Goal: Transaction & Acquisition: Purchase product/service

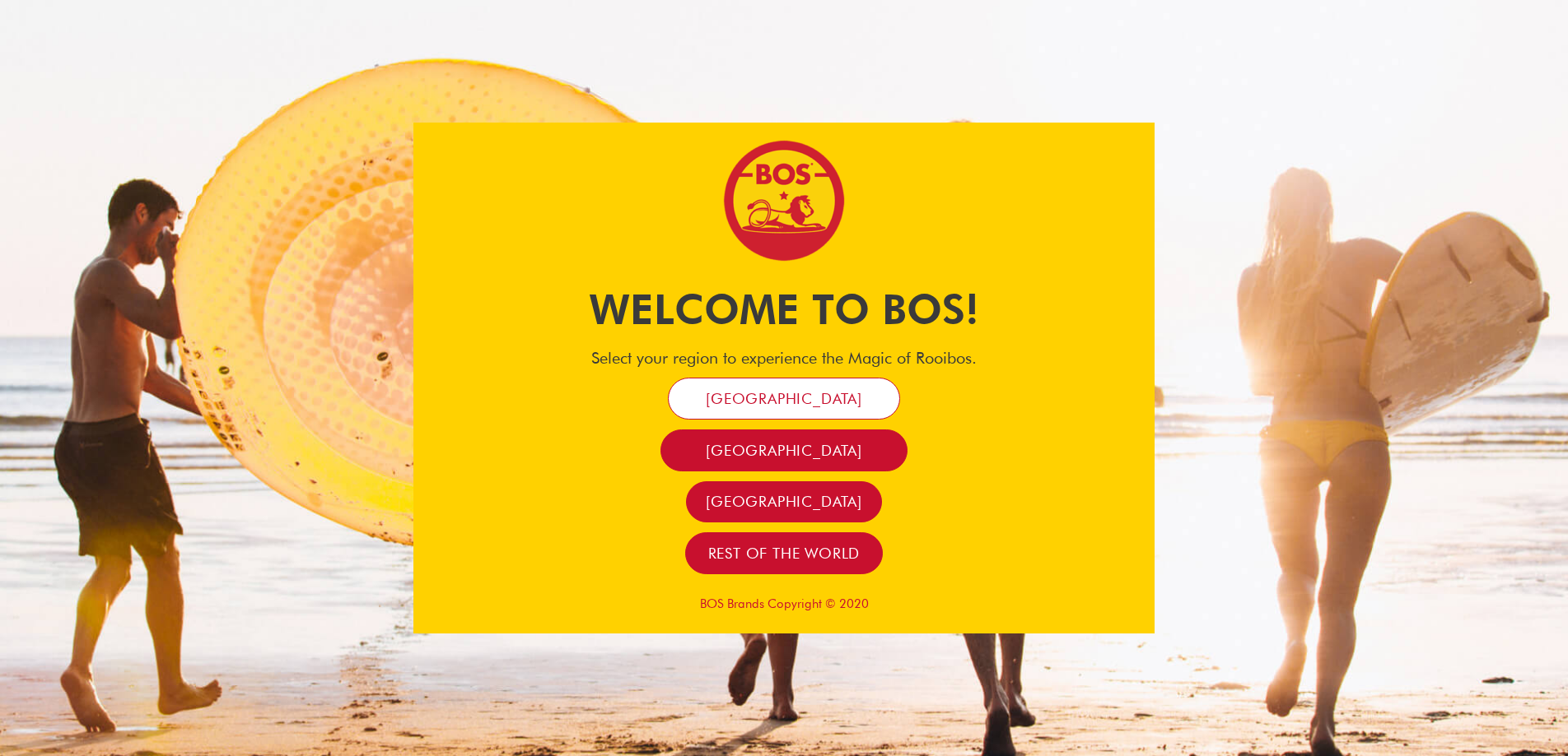
click at [793, 403] on span "[GEOGRAPHIC_DATA]" at bounding box center [784, 398] width 156 height 19
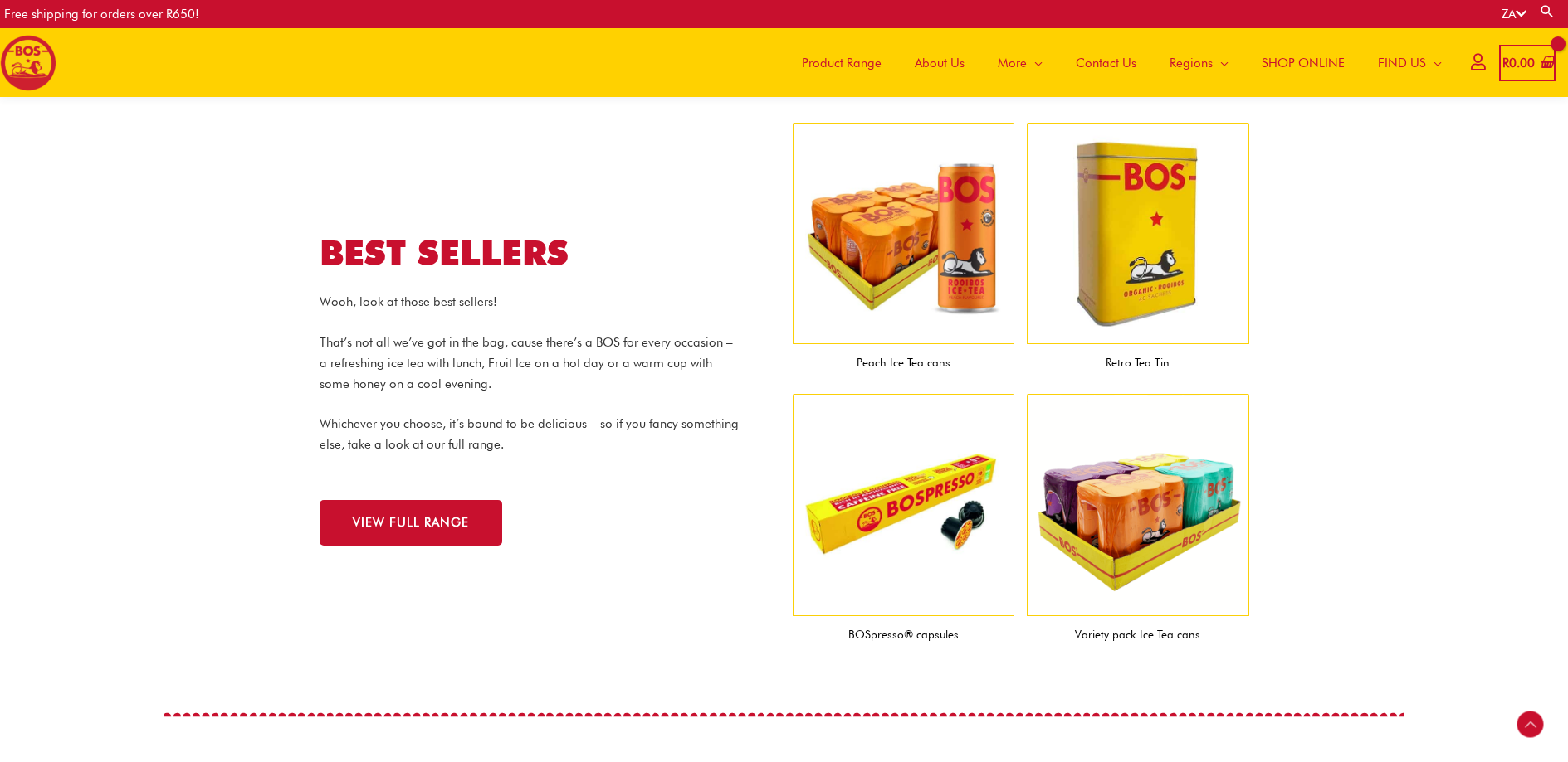
scroll to position [1522, 0]
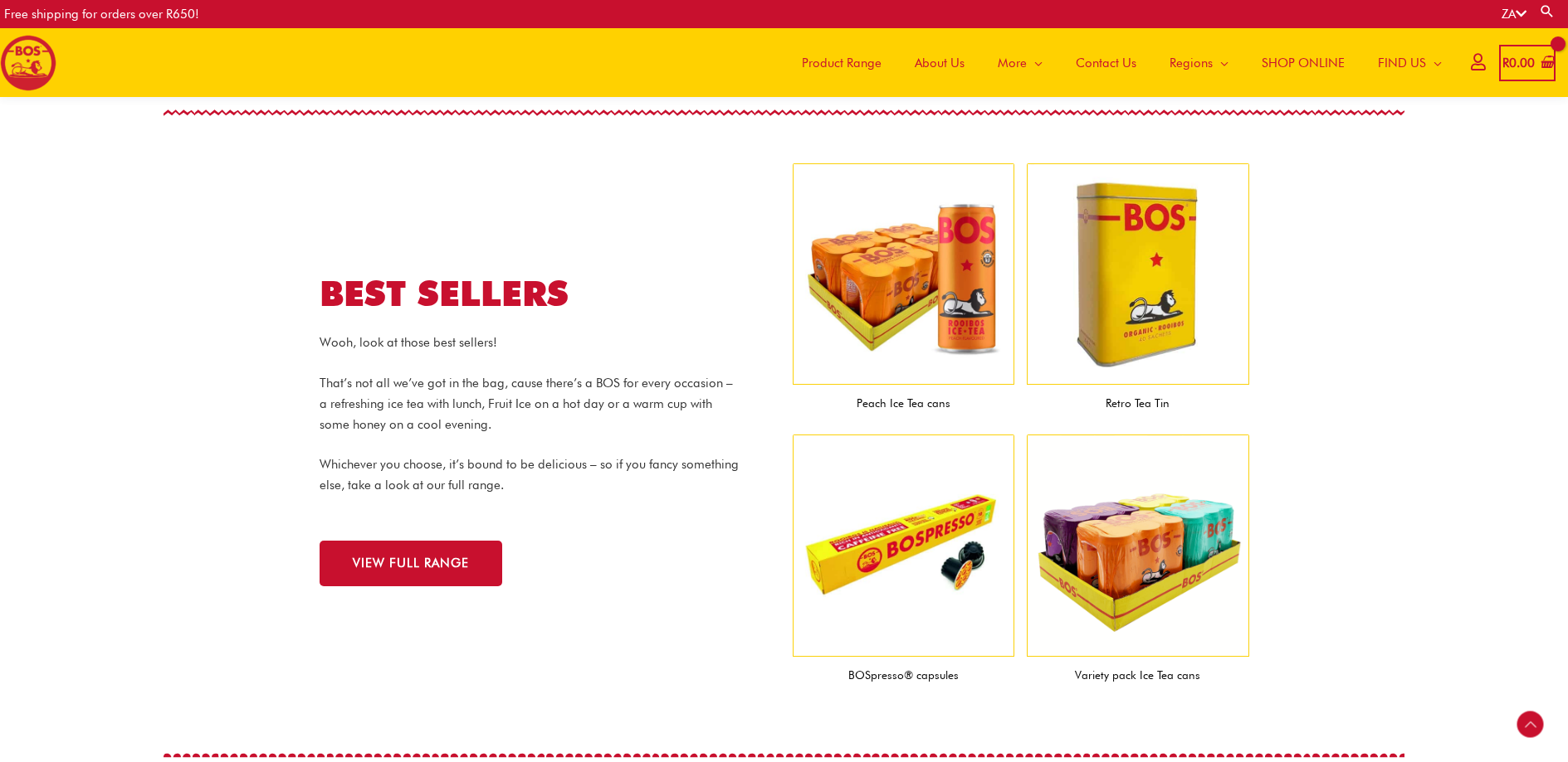
click at [1128, 285] on img at bounding box center [1138, 274] width 223 height 223
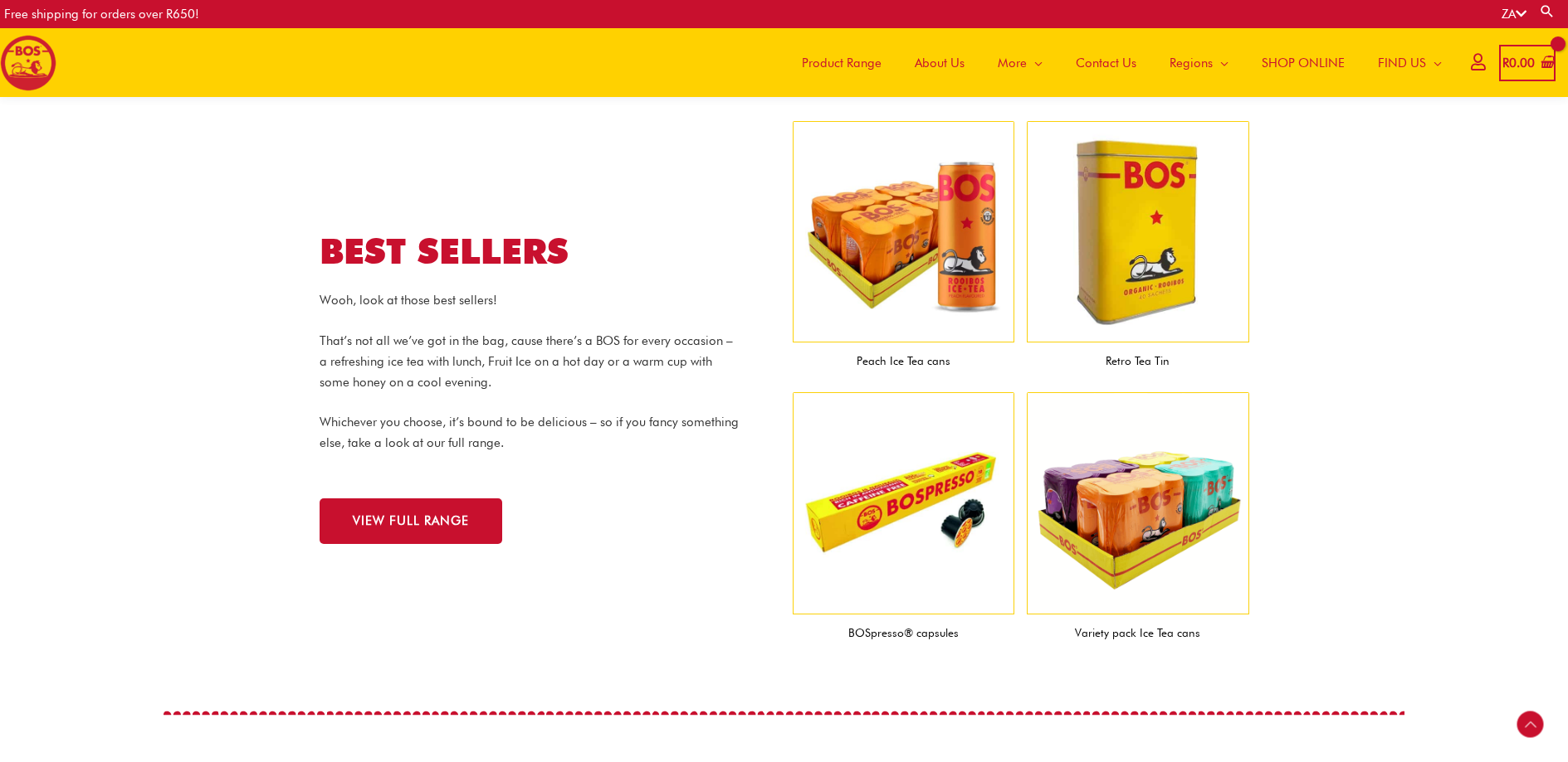
scroll to position [1574, 0]
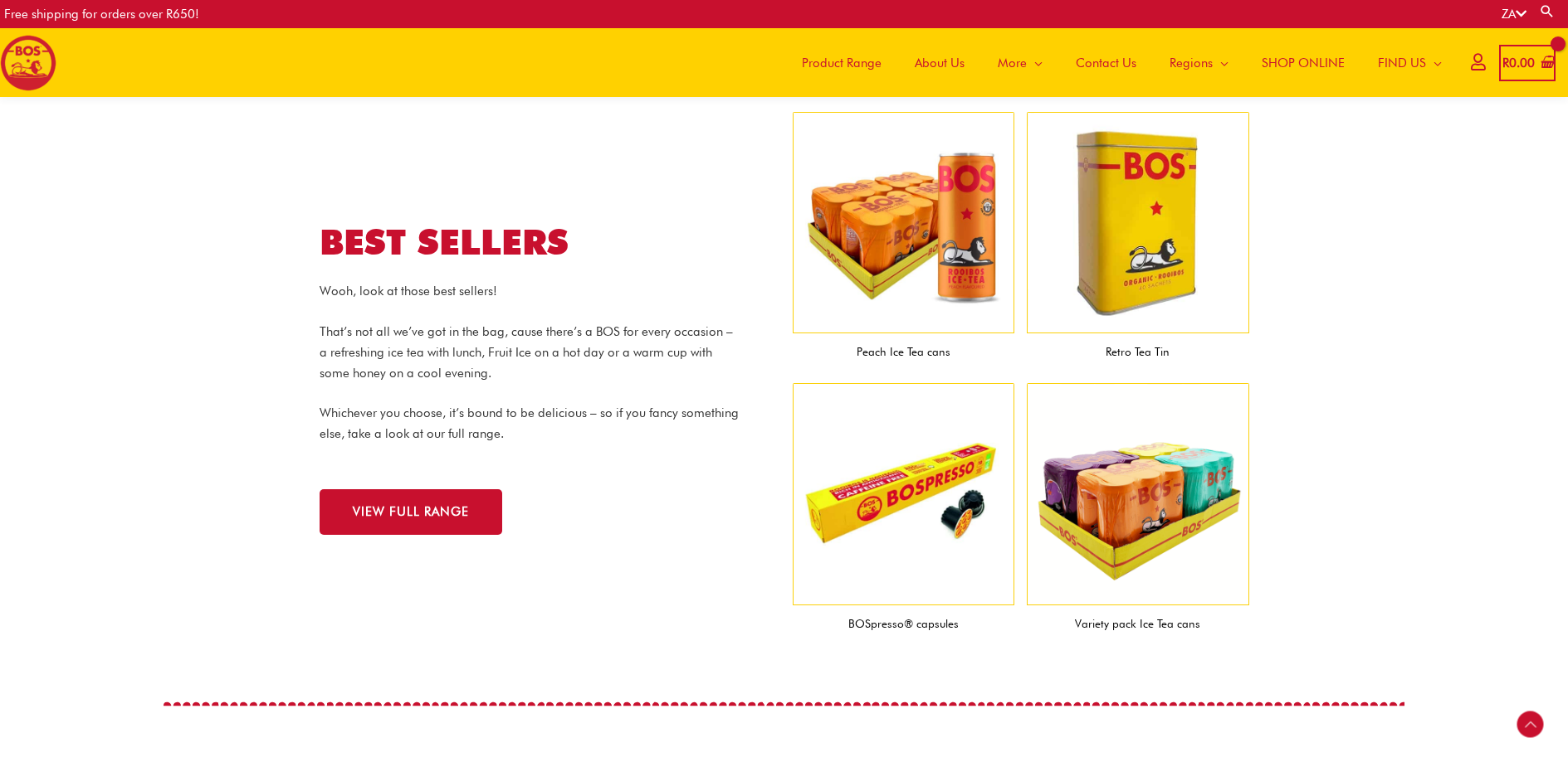
click at [1140, 350] on figcaption "Retro Tea Tin" at bounding box center [1138, 352] width 223 height 37
click at [1142, 265] on img at bounding box center [1138, 223] width 223 height 223
click at [1358, 386] on section "BEST SELLERS Wooh, look at those best sellers! That’s not all we’ve got in the …" at bounding box center [784, 378] width 1568 height 548
click at [1302, 68] on span "SHOP ONLINE" at bounding box center [1303, 63] width 83 height 50
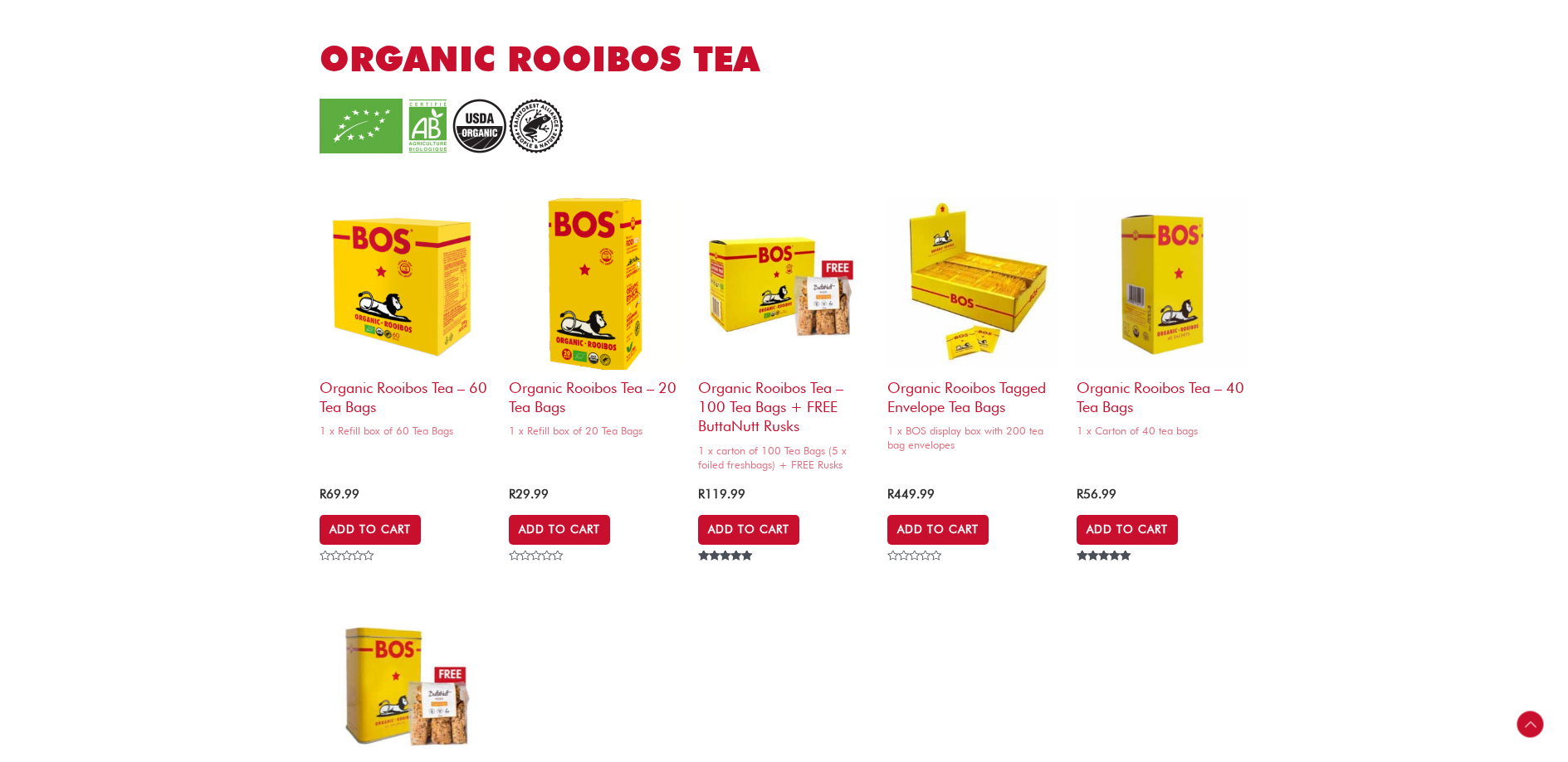
scroll to position [1594, 0]
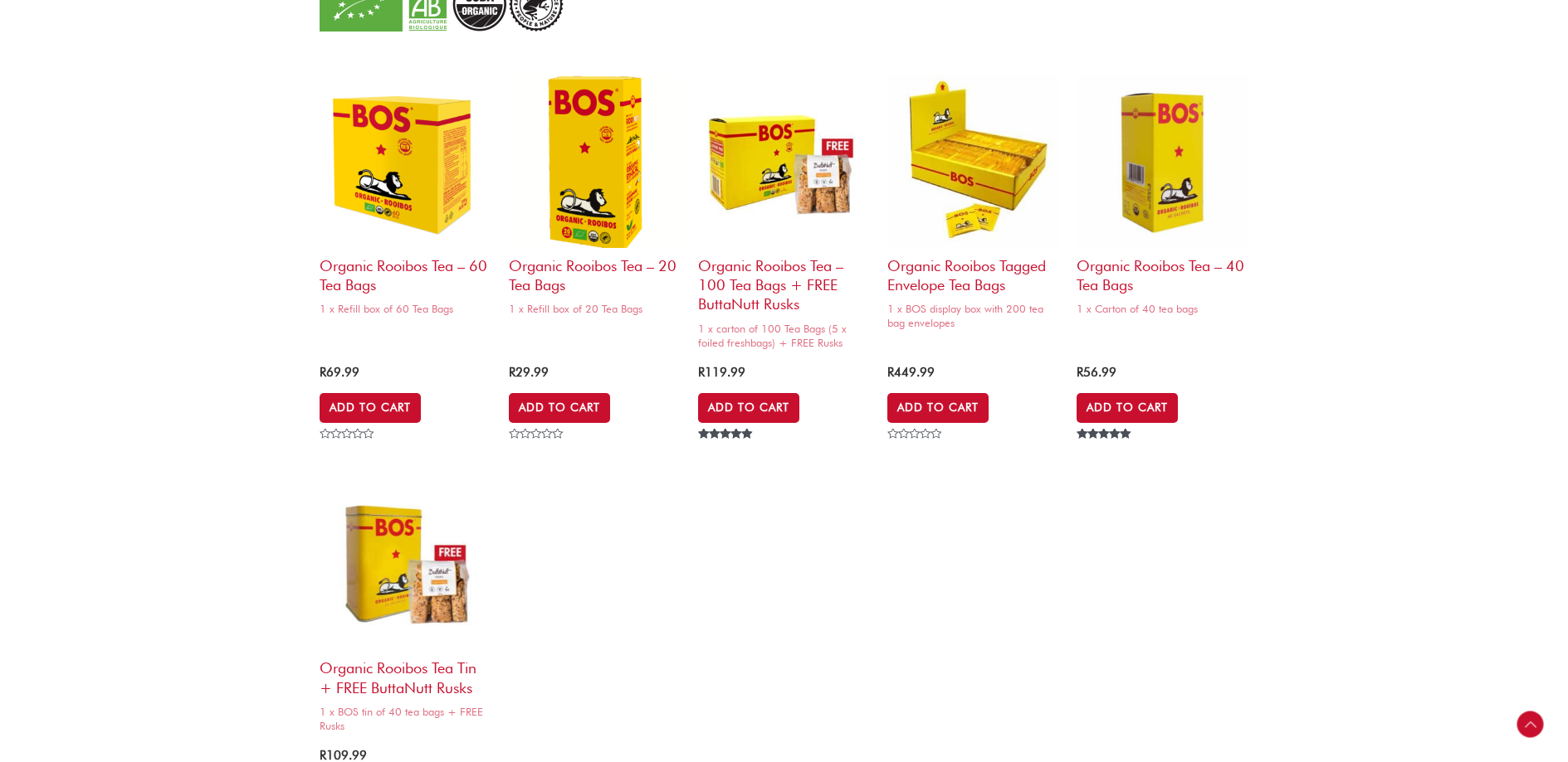
click at [256, 668] on section "Organic Rooibos Tea – 60 Tea Bags 1 x Refill box of 60 Tea Bags R 69.99 Add to …" at bounding box center [784, 438] width 1568 height 797
click at [381, 557] on img at bounding box center [405, 564] width 173 height 173
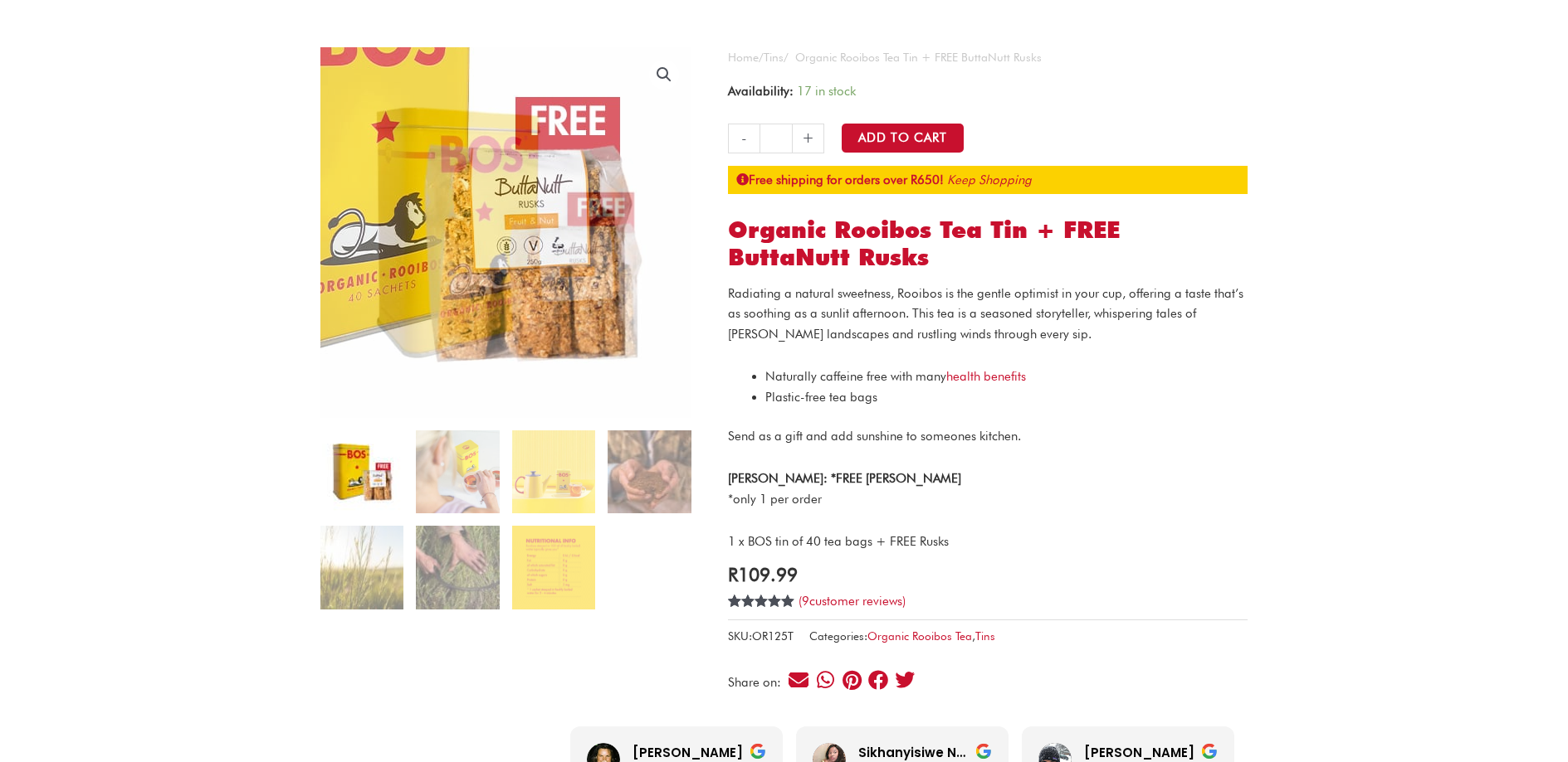
scroll to position [83, 0]
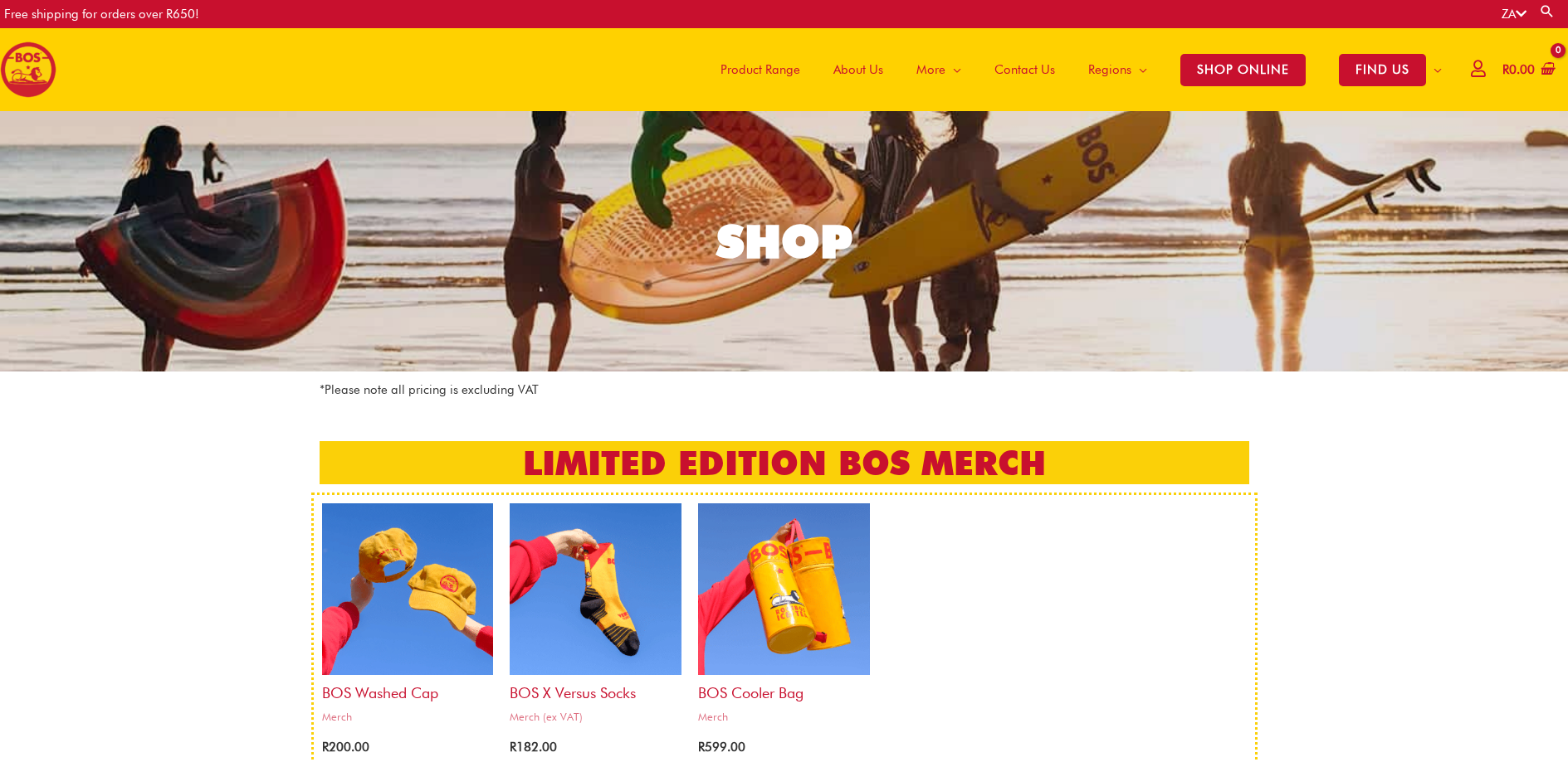
click at [1354, 557] on section "BOS Washed Cap Merch R 200.00 Add to Cart Rated 0 out of 5 BOS x Versus Socks M…" at bounding box center [784, 661] width 1568 height 338
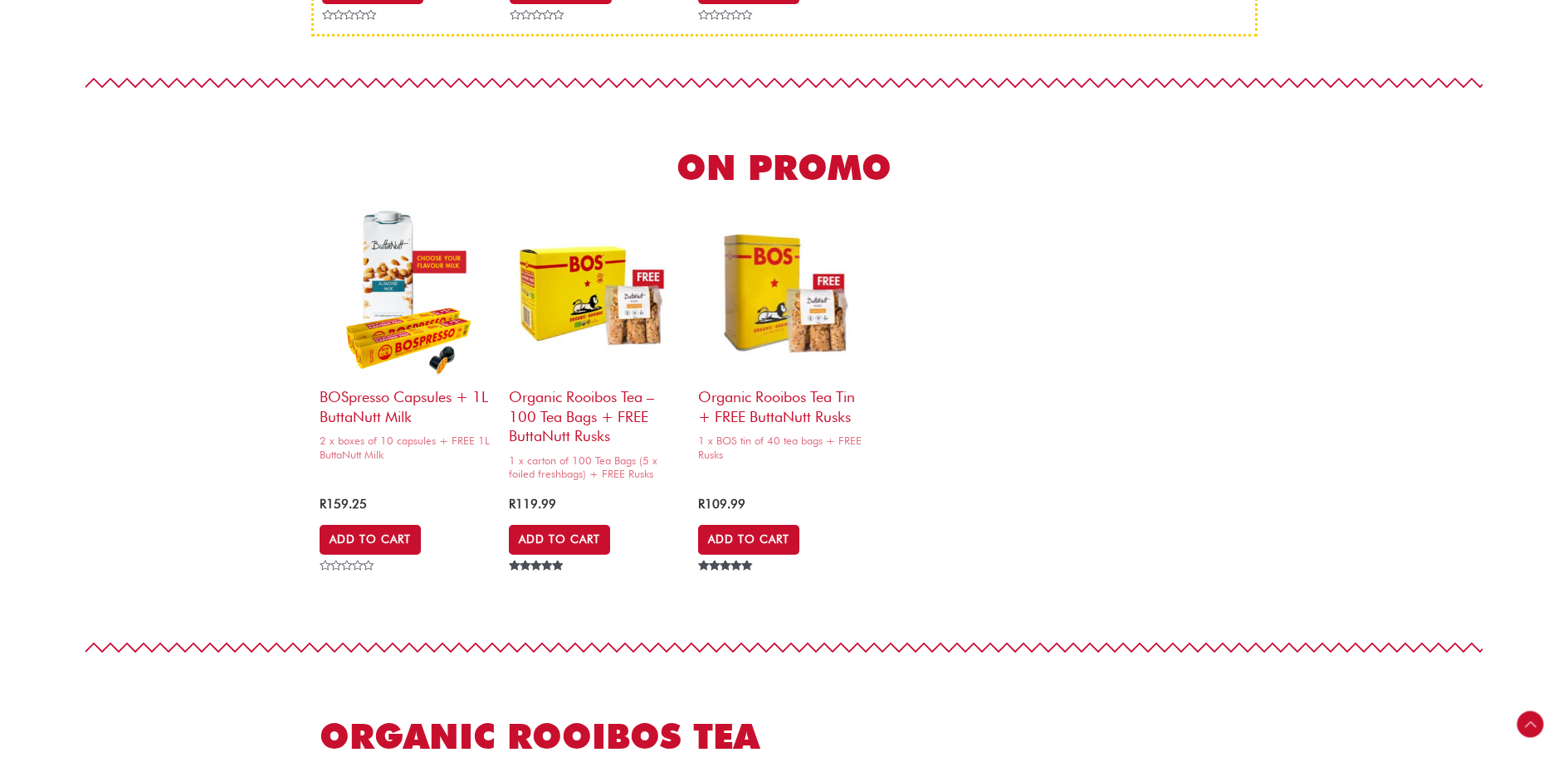
scroll to position [796, 0]
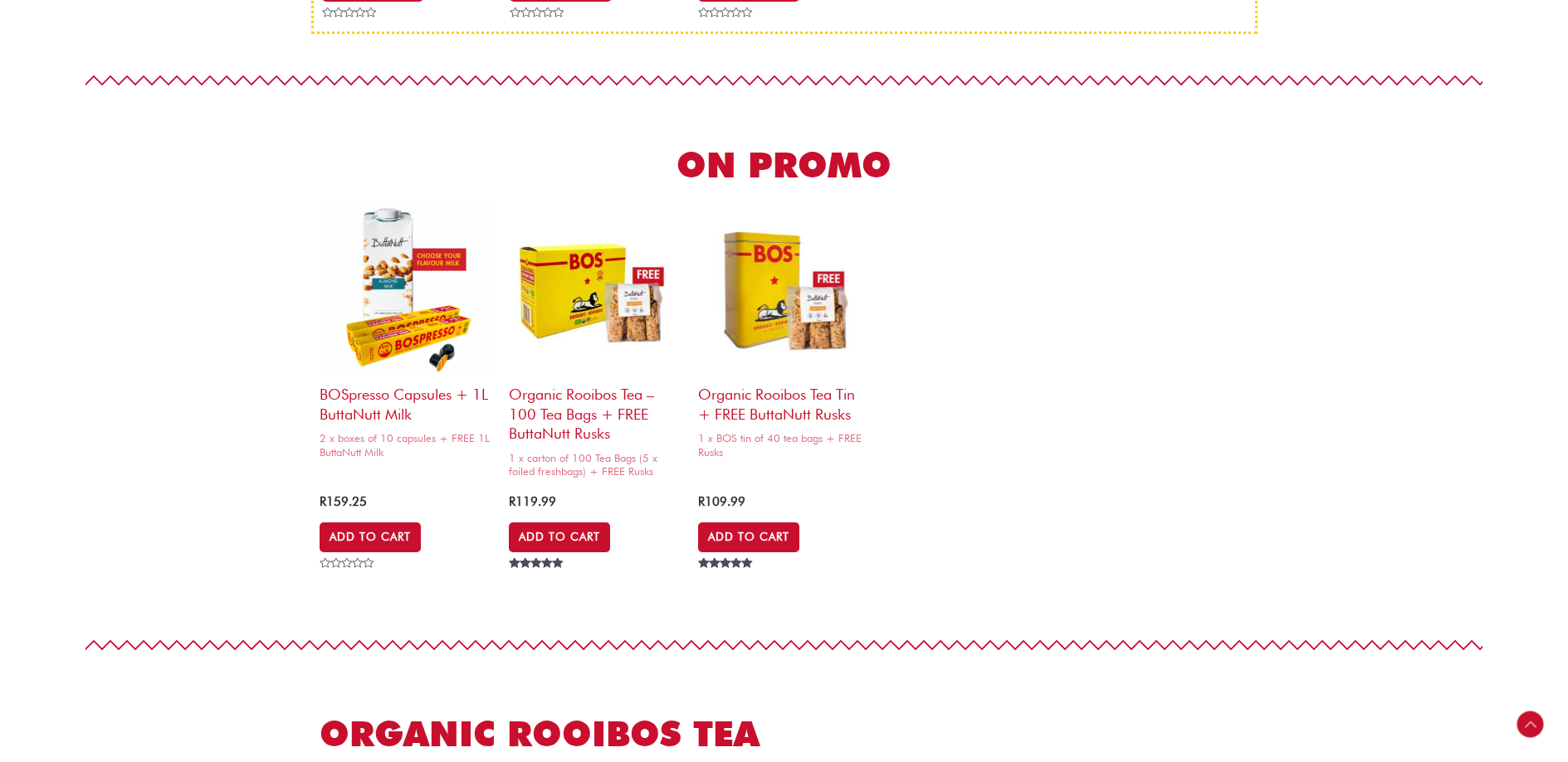
click at [190, 505] on section "ON PROMO BOSpresso capsules + 1L ButtaNutt Milk 2 x boxes of 10 capsules + FREE…" at bounding box center [784, 366] width 1568 height 464
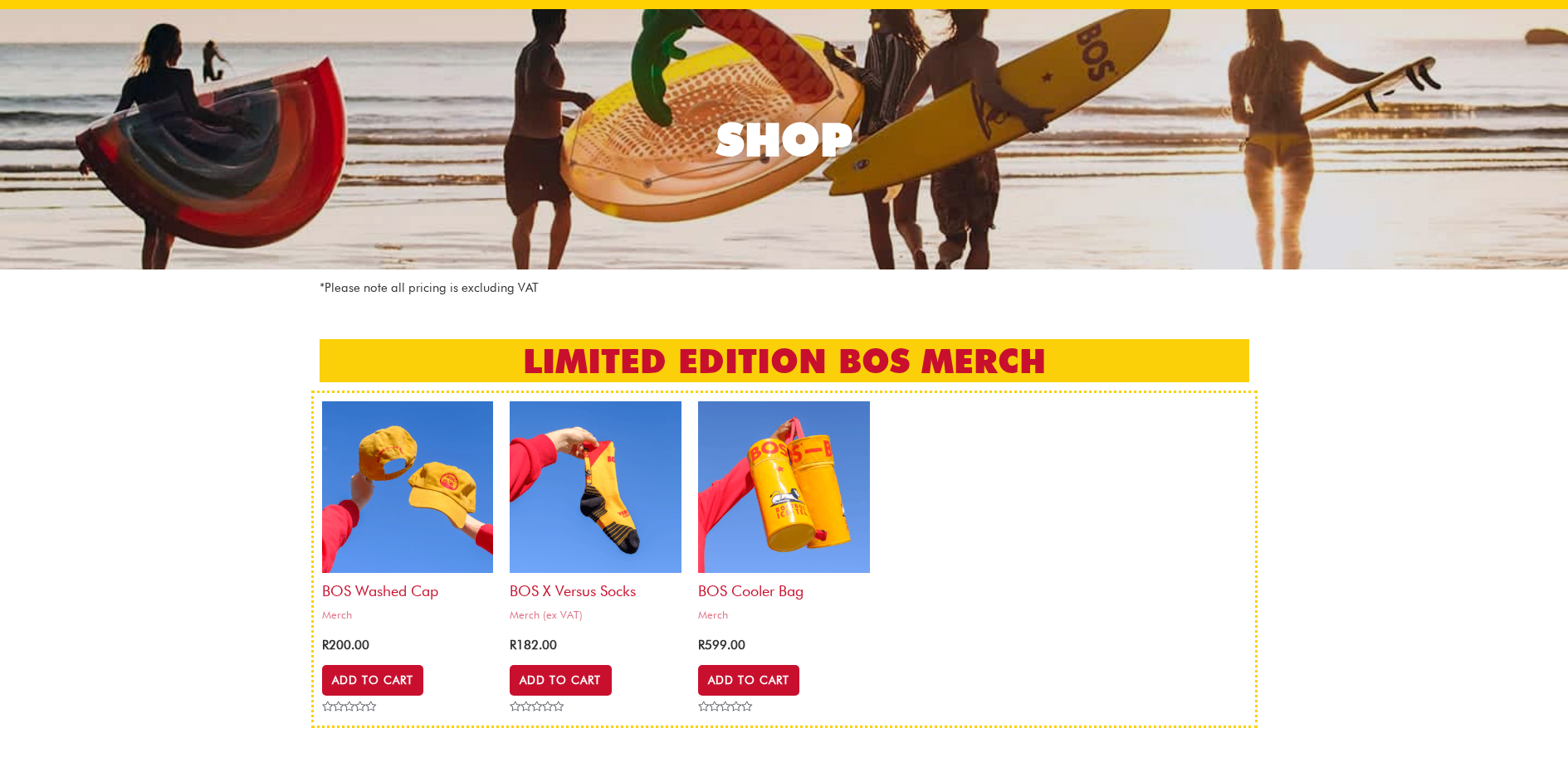
scroll to position [0, 0]
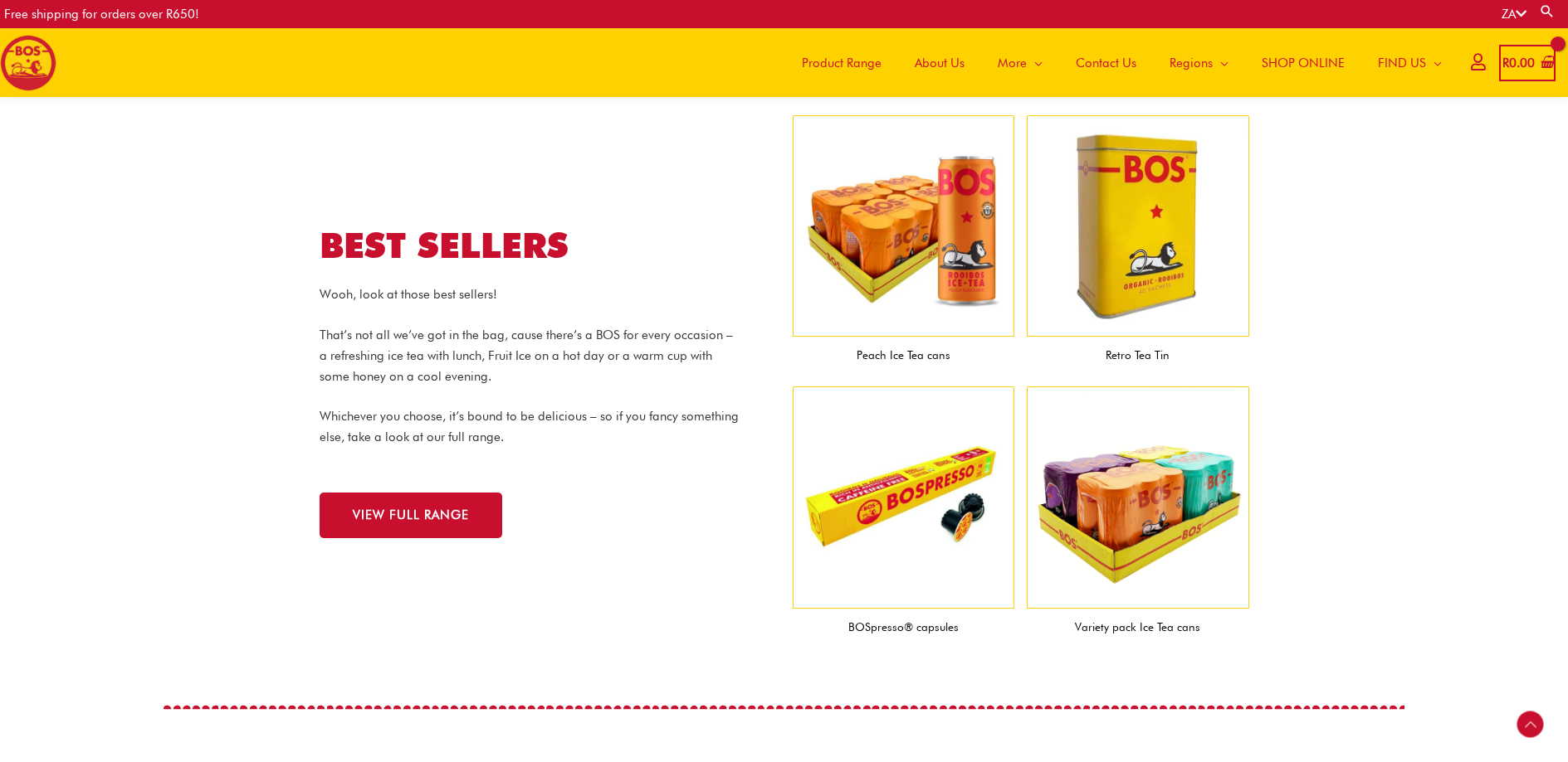
click at [1394, 385] on section "BEST SELLERS Wooh, look at those best sellers! That’s not all we’ve got in the …" at bounding box center [784, 380] width 1568 height 548
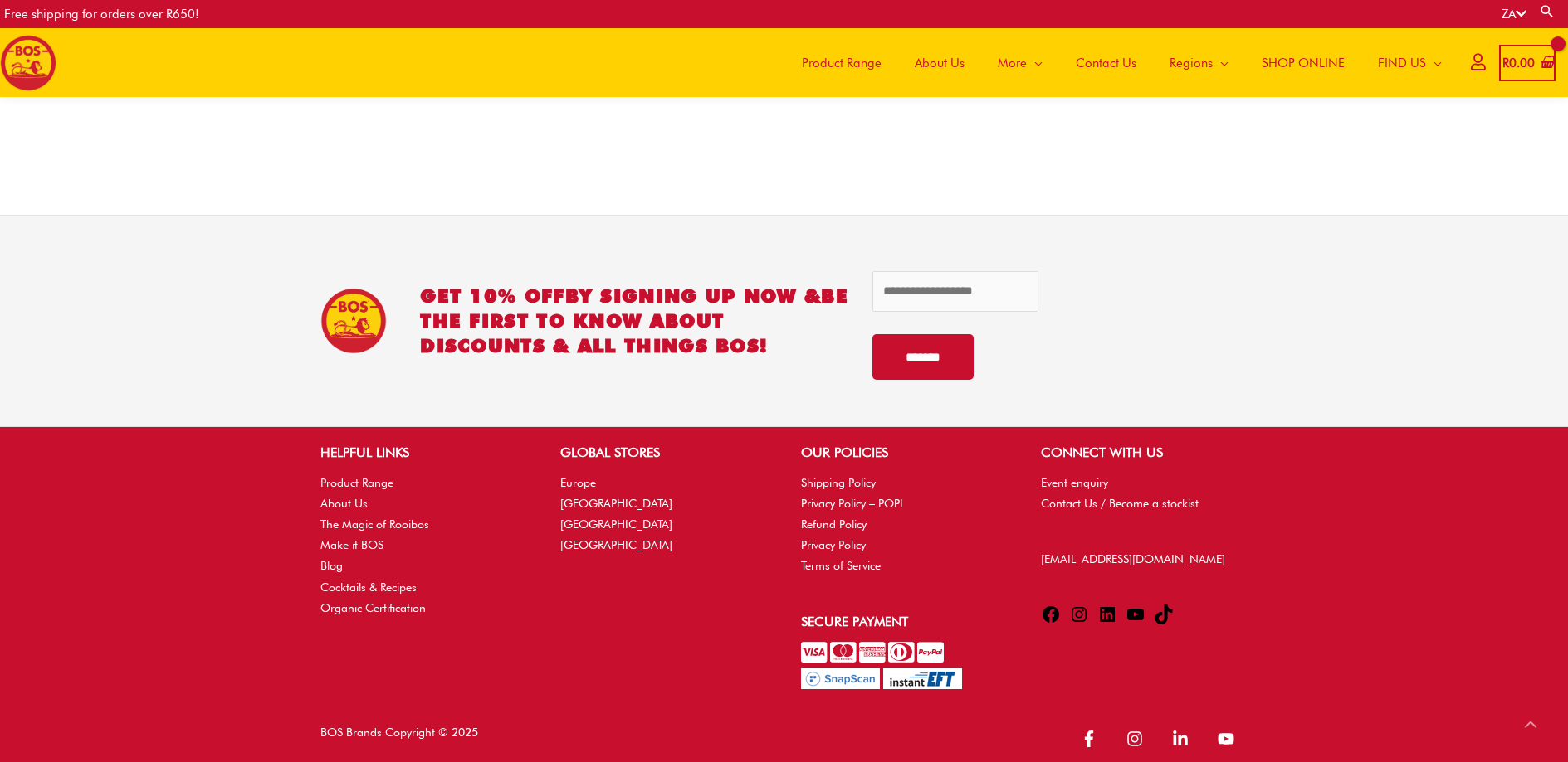
scroll to position [3433, 0]
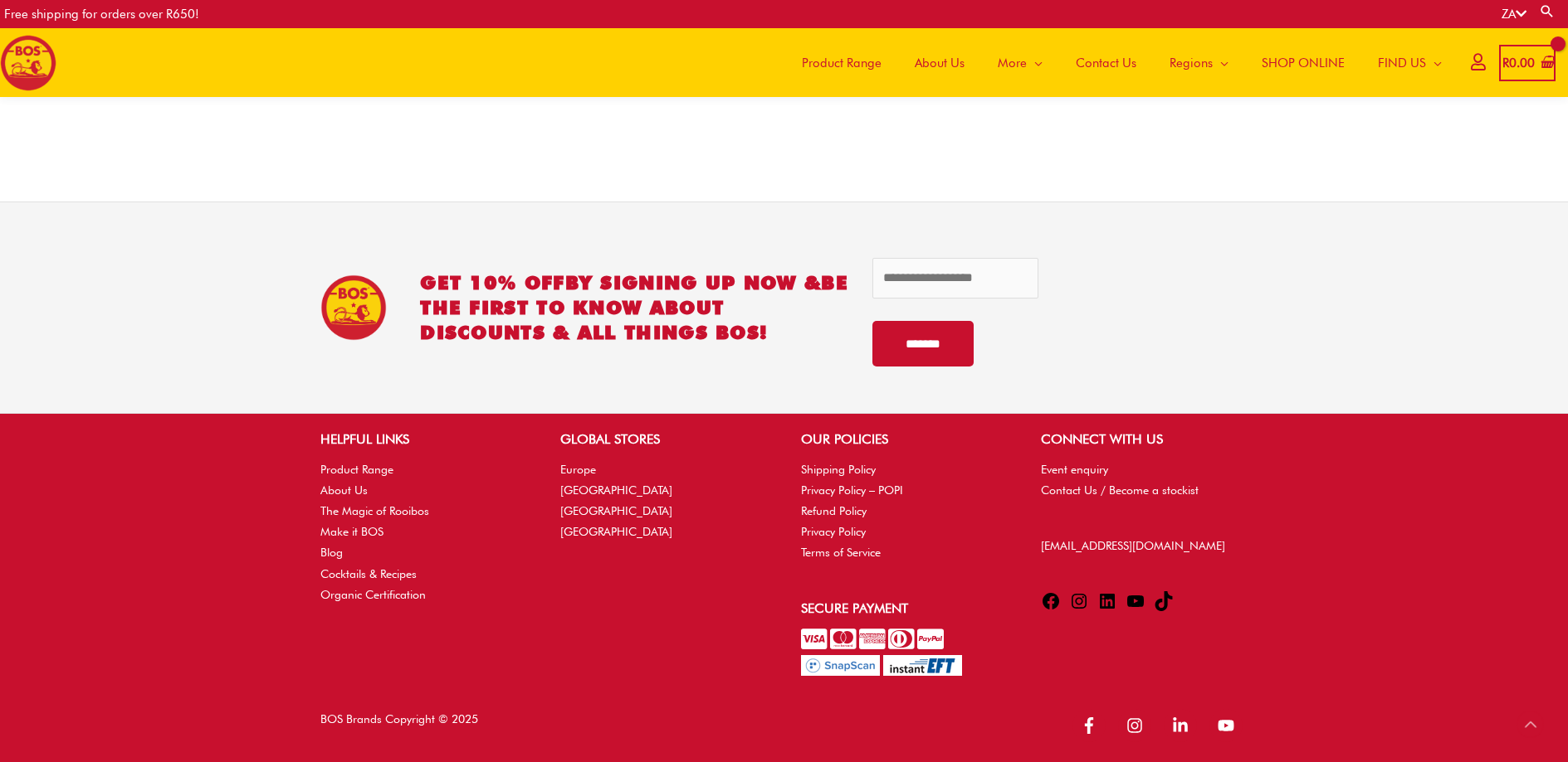
click at [1241, 306] on div at bounding box center [1059, 285] width 372 height 71
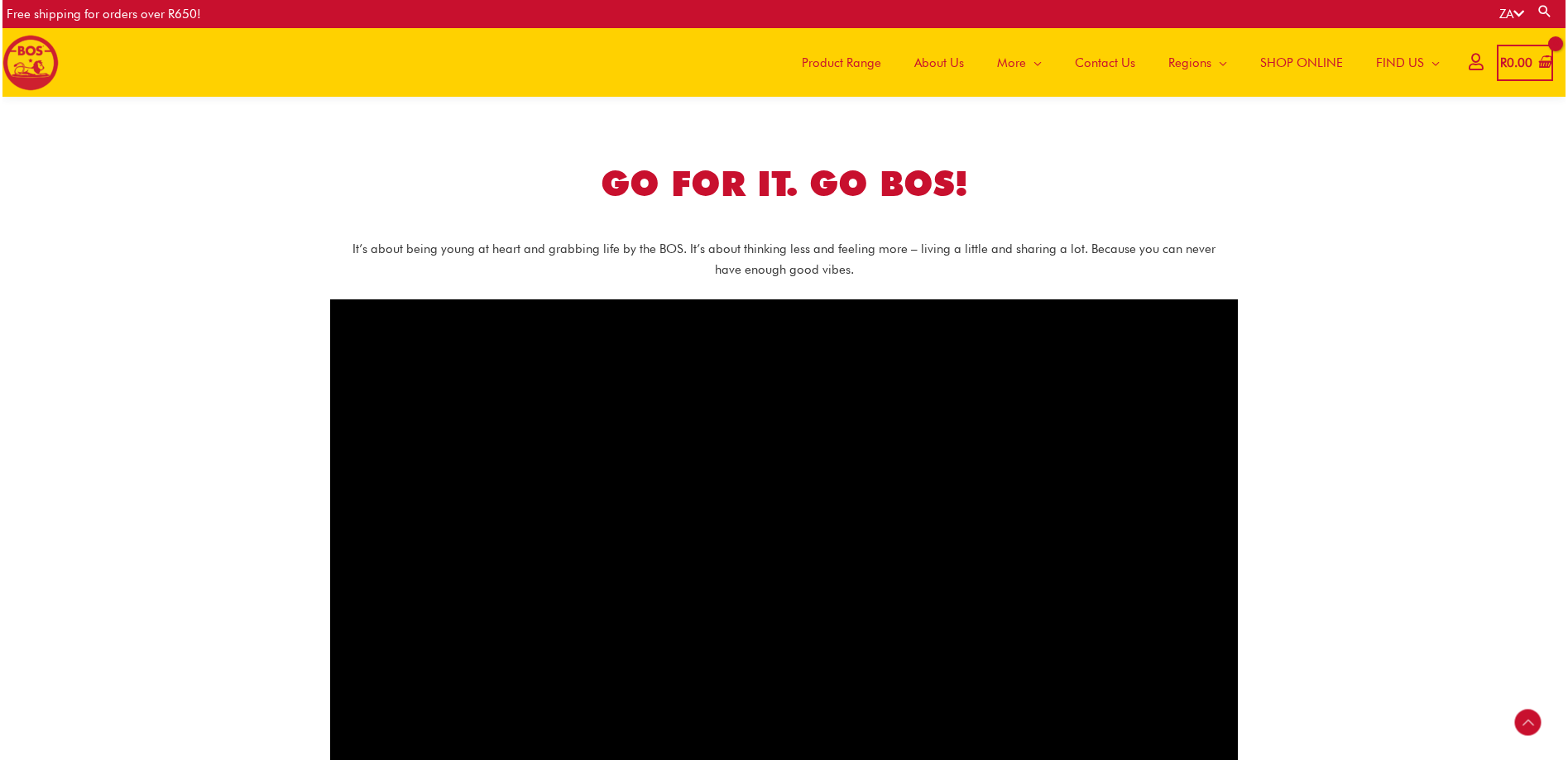
scroll to position [1429, 0]
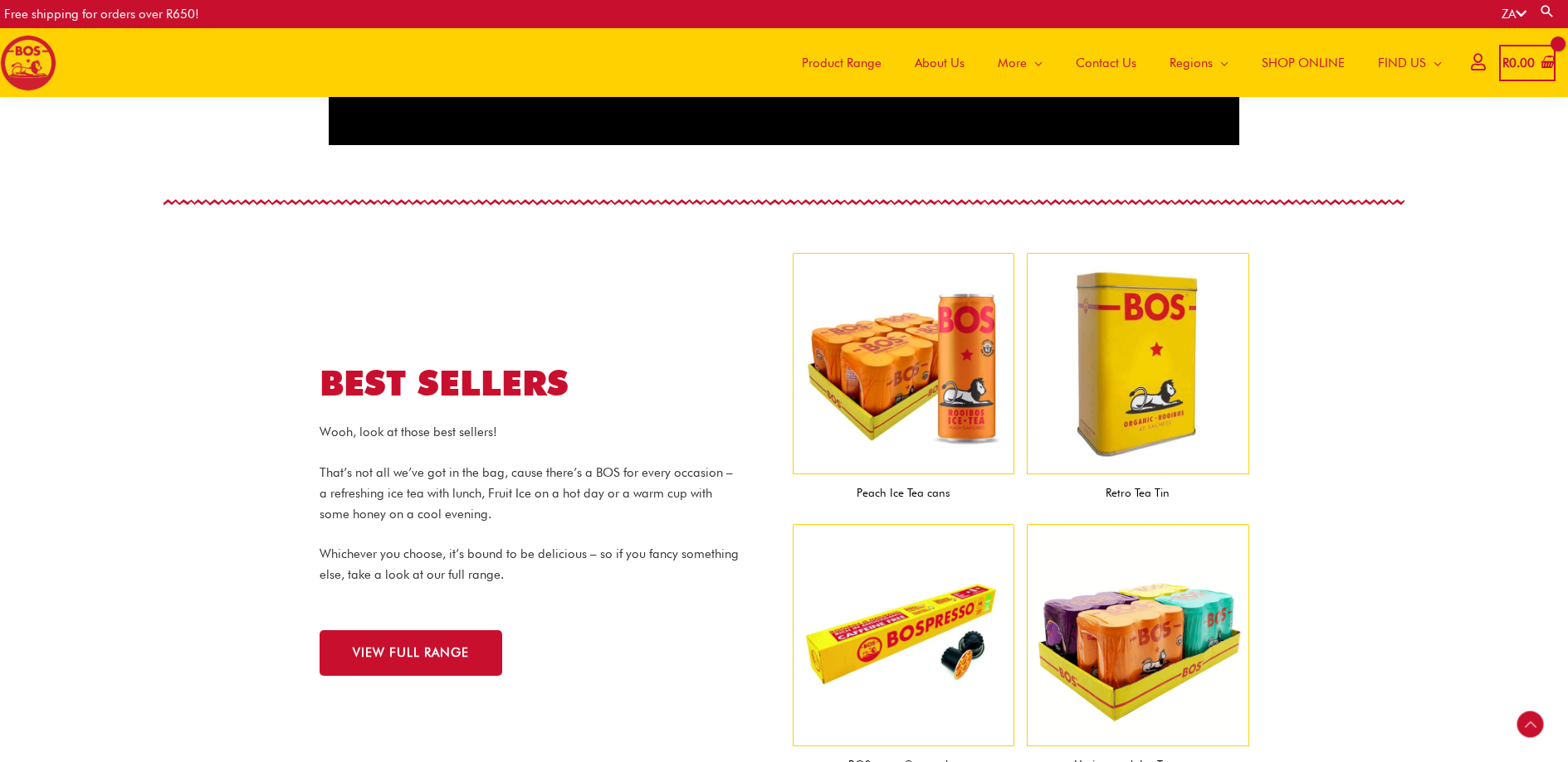
click at [1406, 395] on section "BEST SELLERS Wooh, look at those best sellers! That’s not all we’ve got in the …" at bounding box center [784, 519] width 1568 height 548
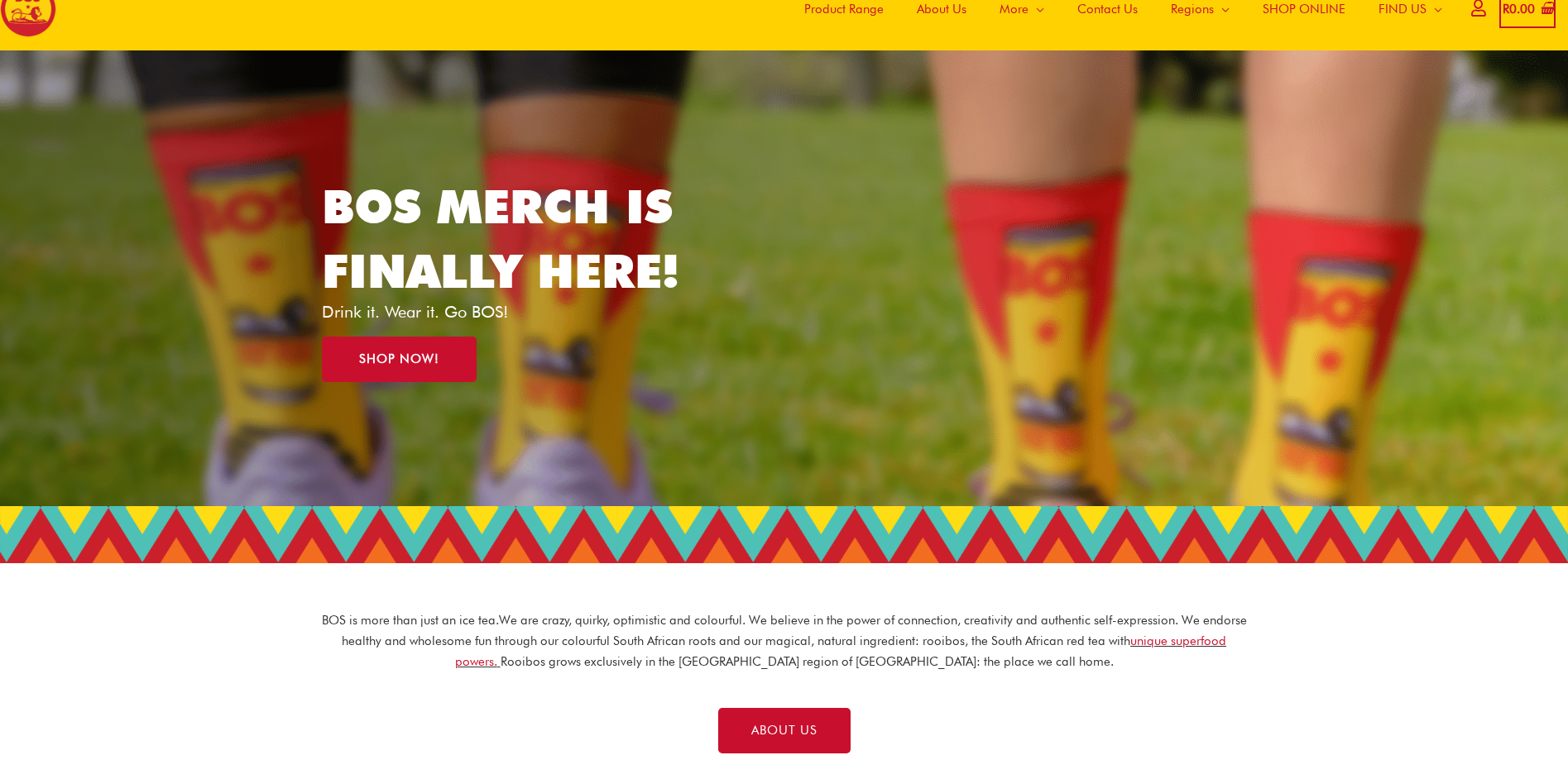
scroll to position [0, 0]
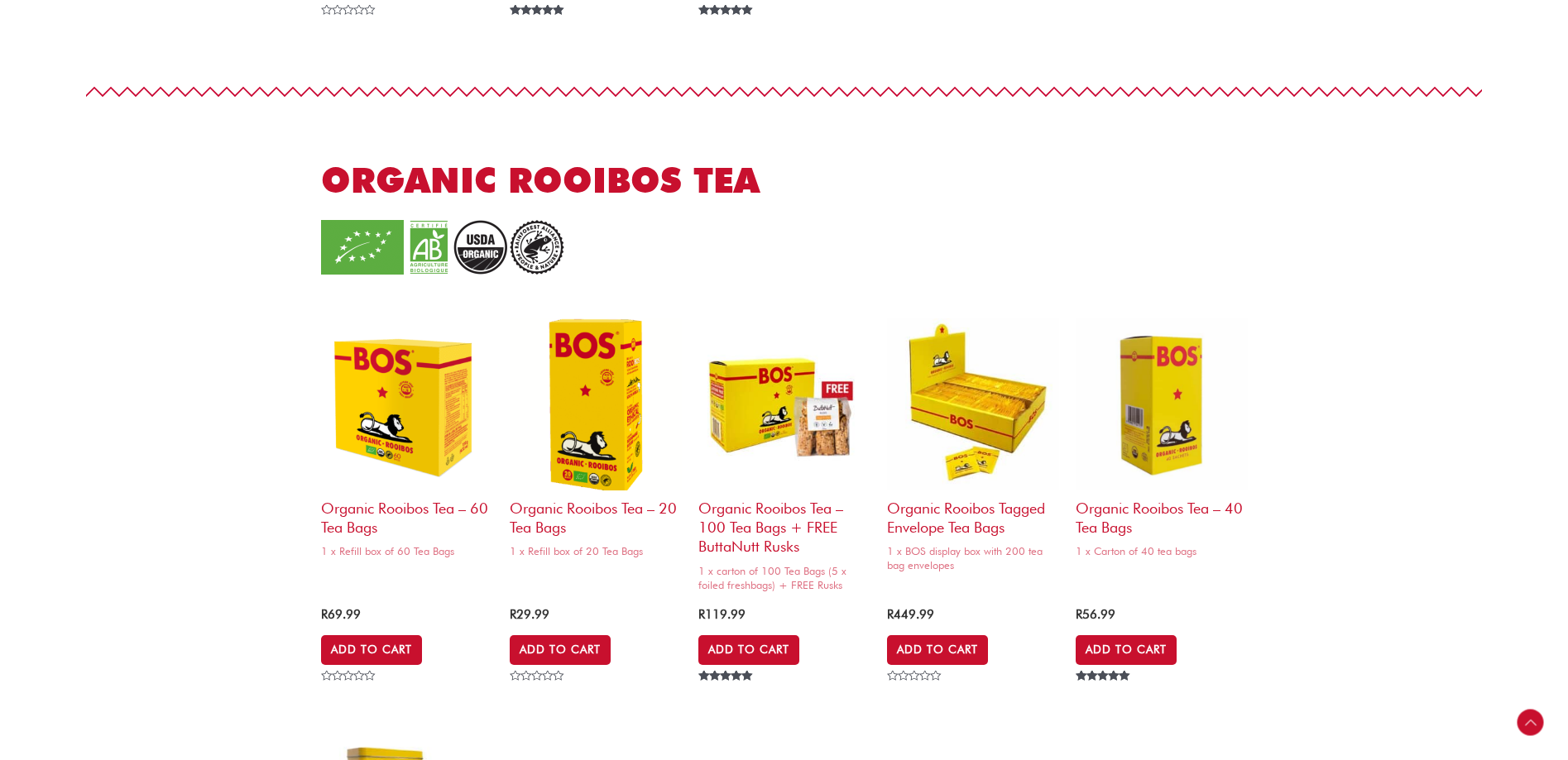
scroll to position [1402, 0]
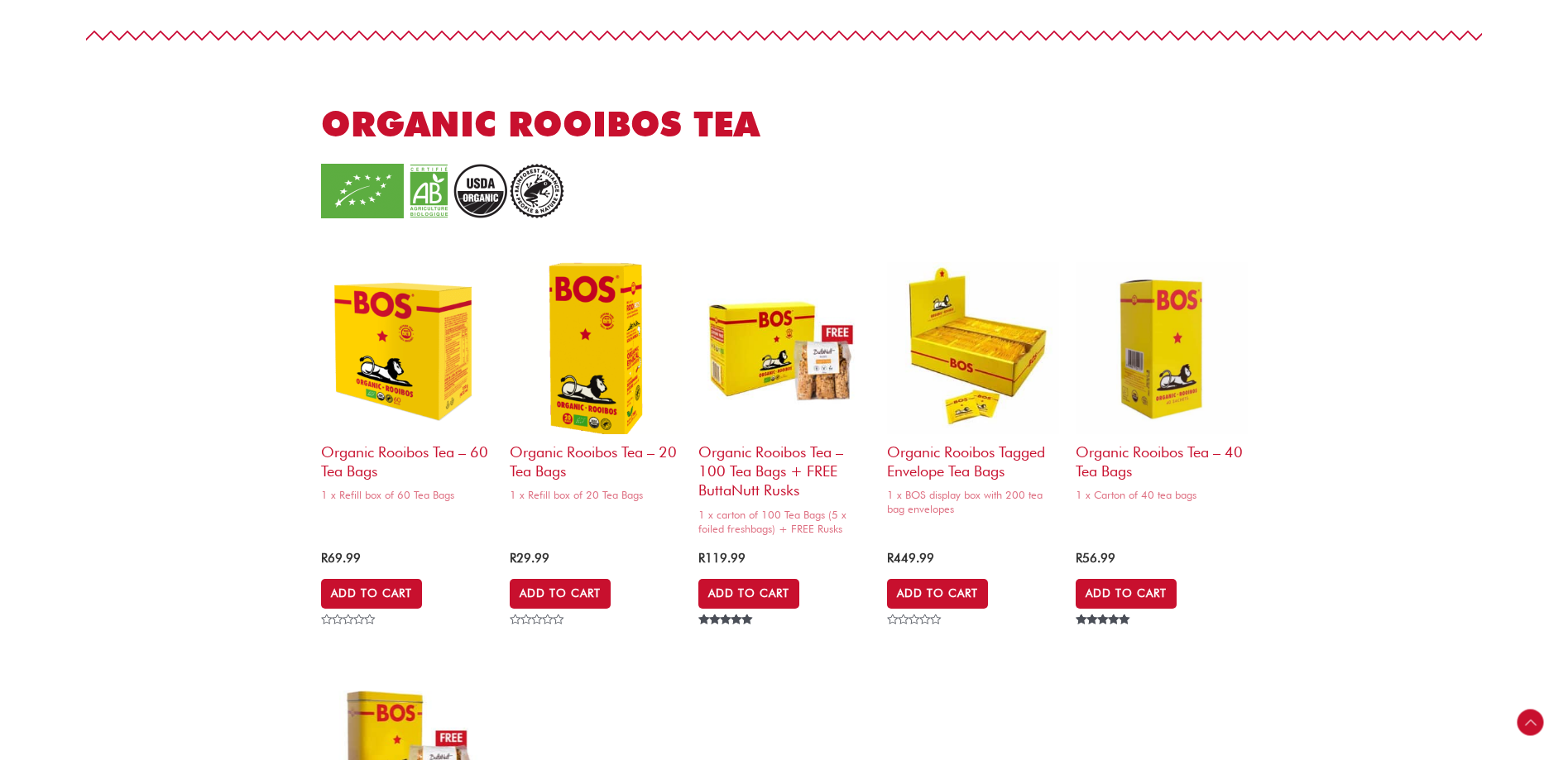
click at [1411, 336] on section "Organic Rooibos Tea – 60 Tea Bags 1 x Refill box of 60 Tea Bags R 69.99 Add to …" at bounding box center [784, 624] width 1568 height 795
